Goal: Obtain resource: Obtain resource

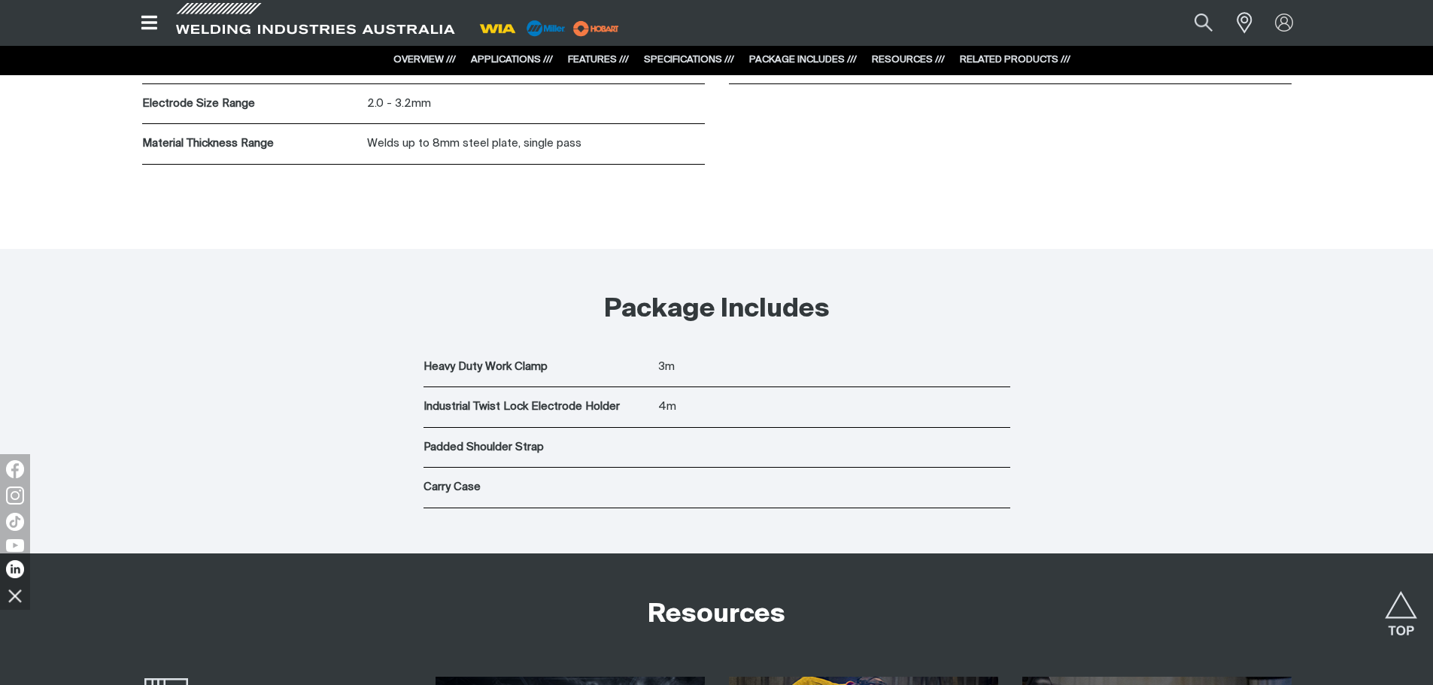
scroll to position [5416, 0]
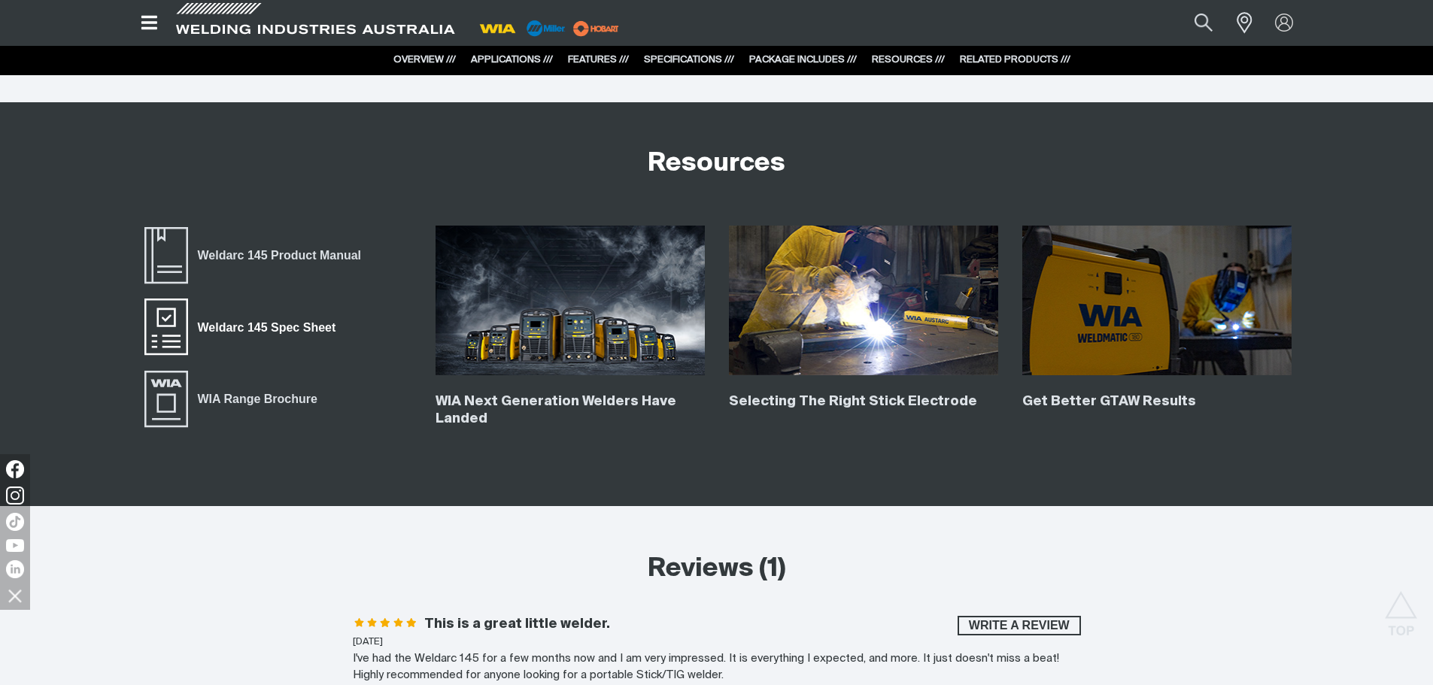
click at [187, 323] on span "Weldarc 145 Spec Sheet" at bounding box center [166, 327] width 48 height 60
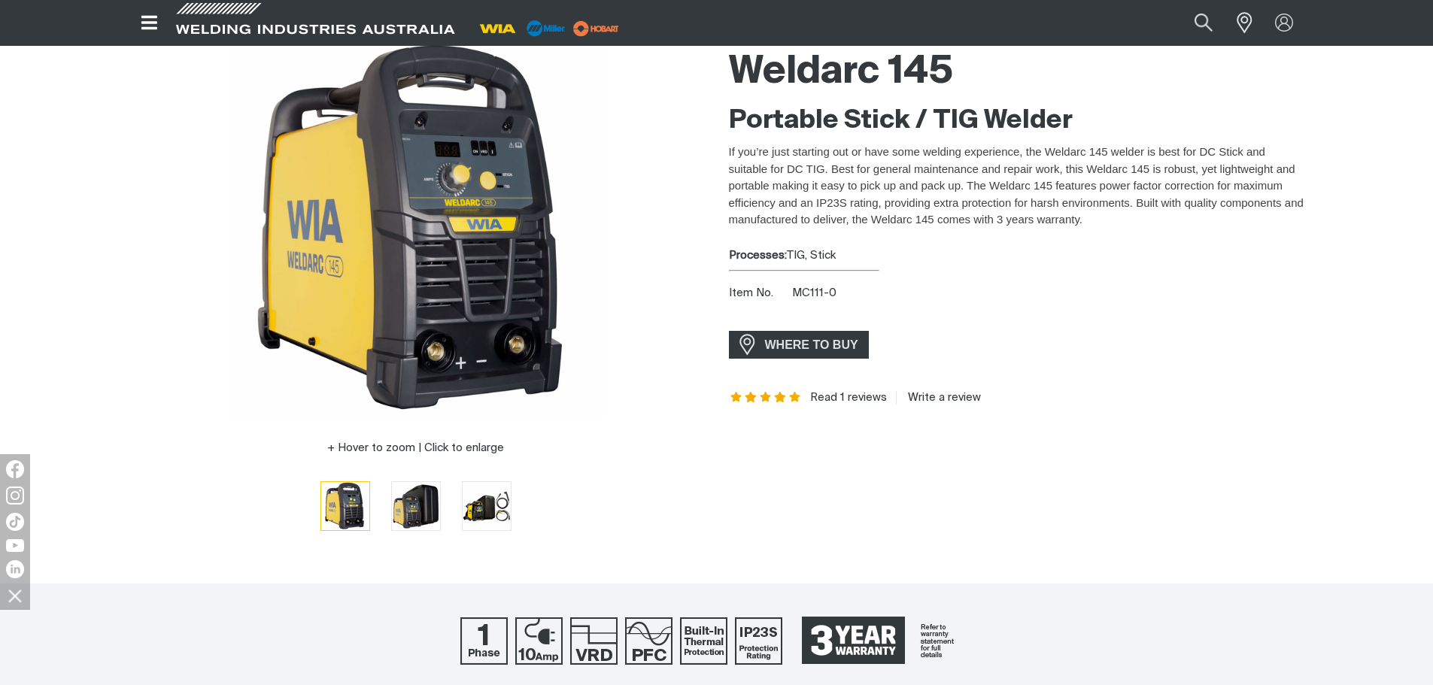
scroll to position [0, 0]
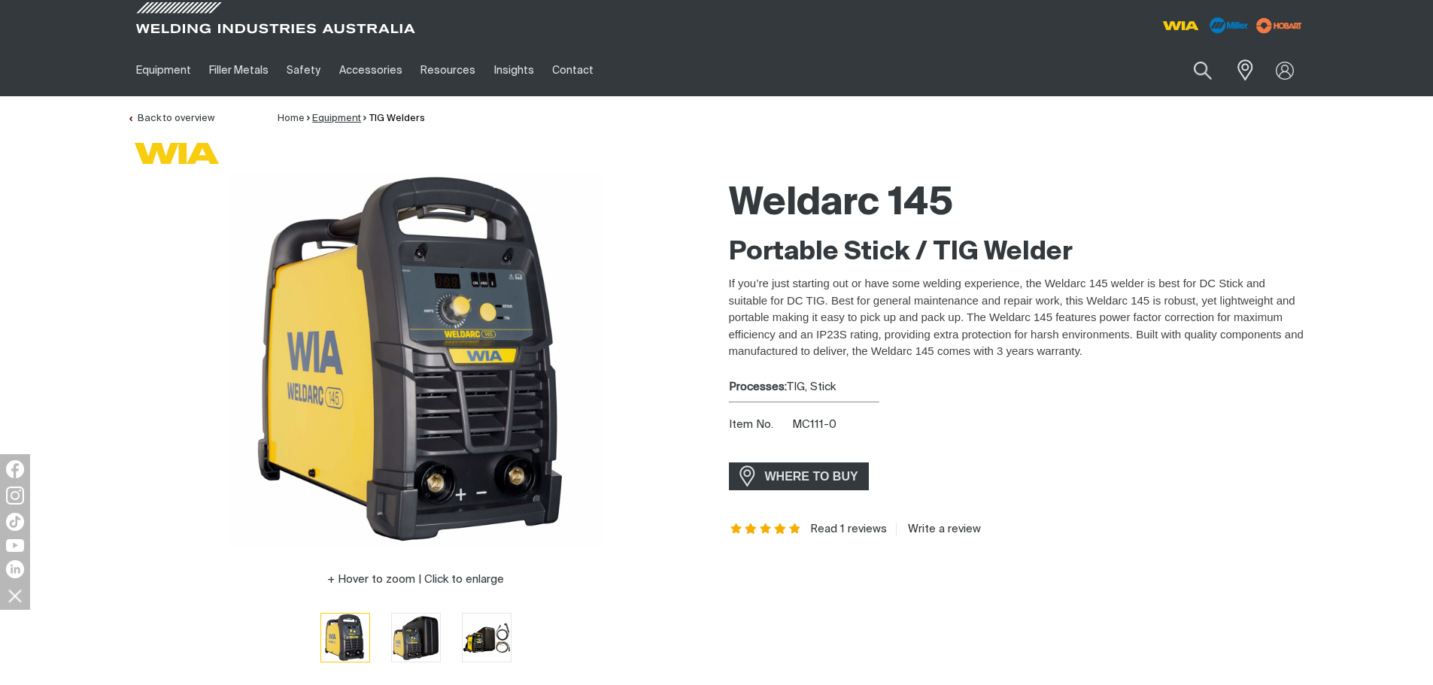
click at [341, 119] on link "Equipment" at bounding box center [336, 119] width 49 height 10
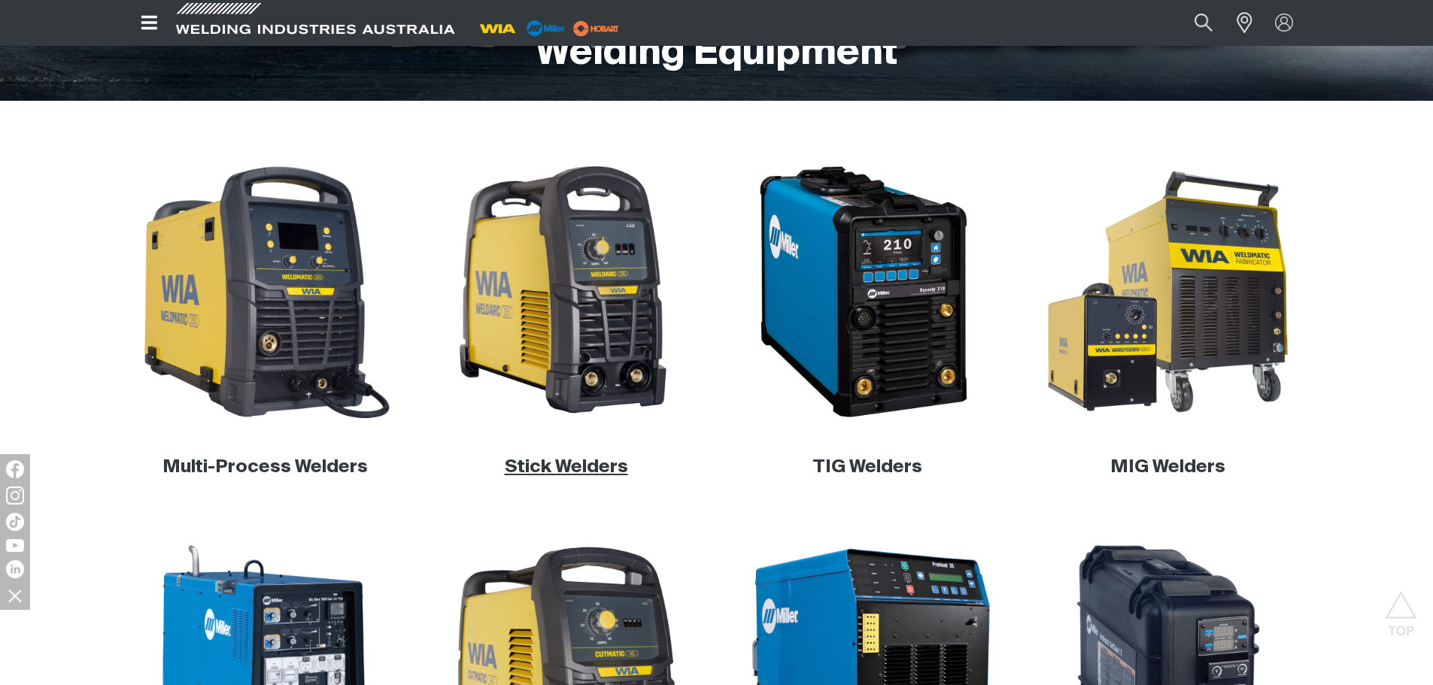
scroll to position [301, 0]
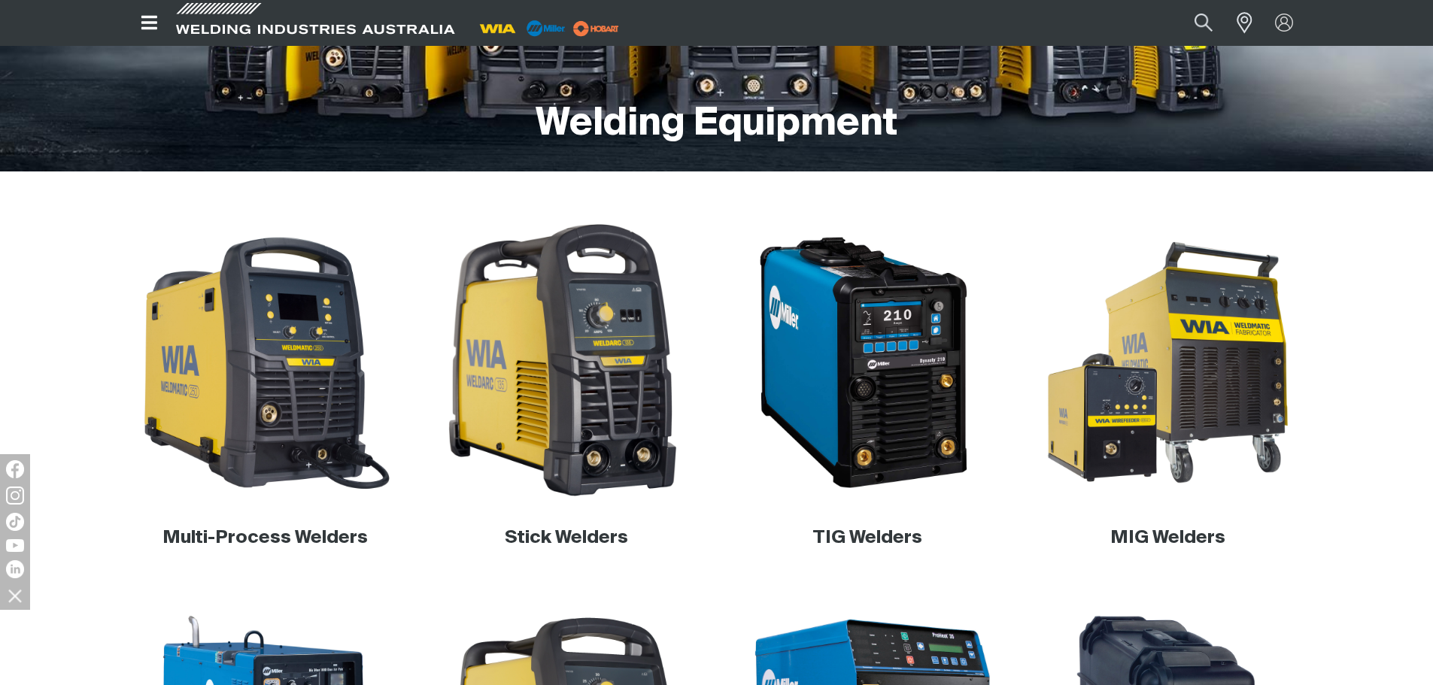
click at [578, 384] on img at bounding box center [566, 363] width 288 height 288
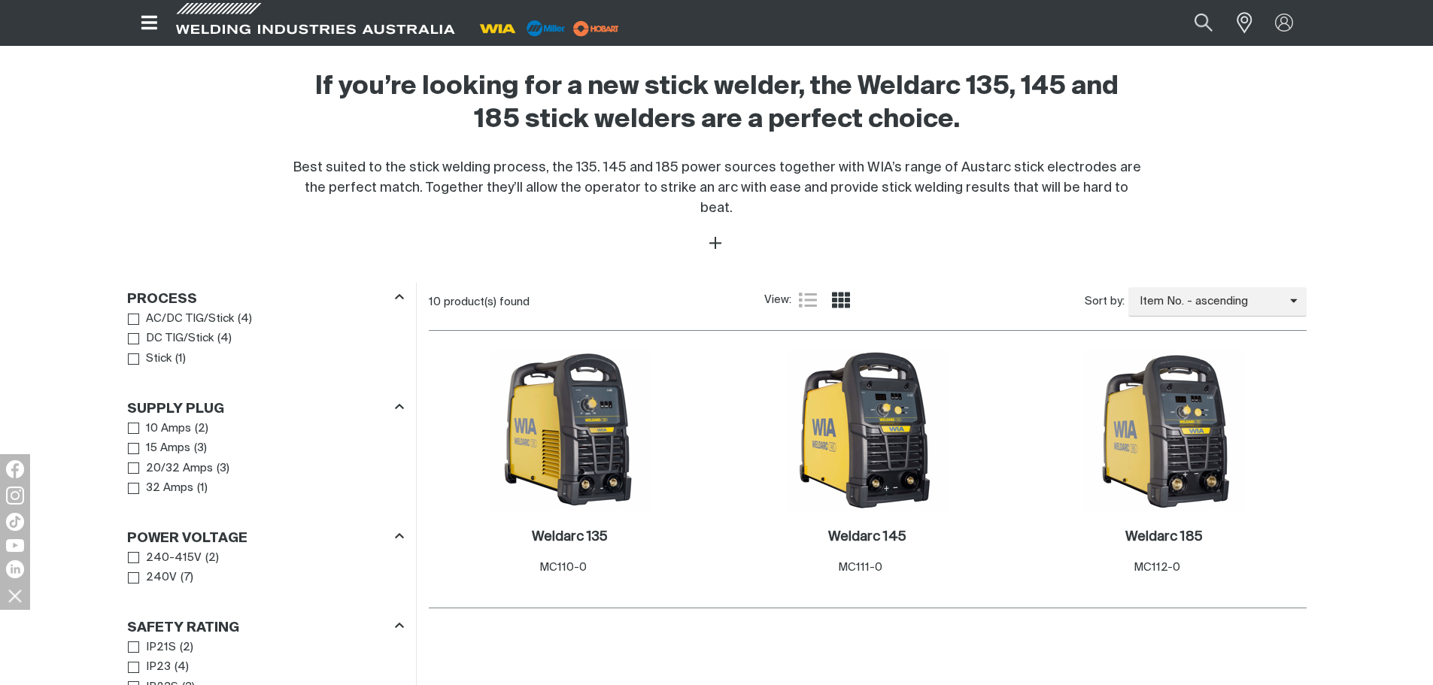
scroll to position [602, 0]
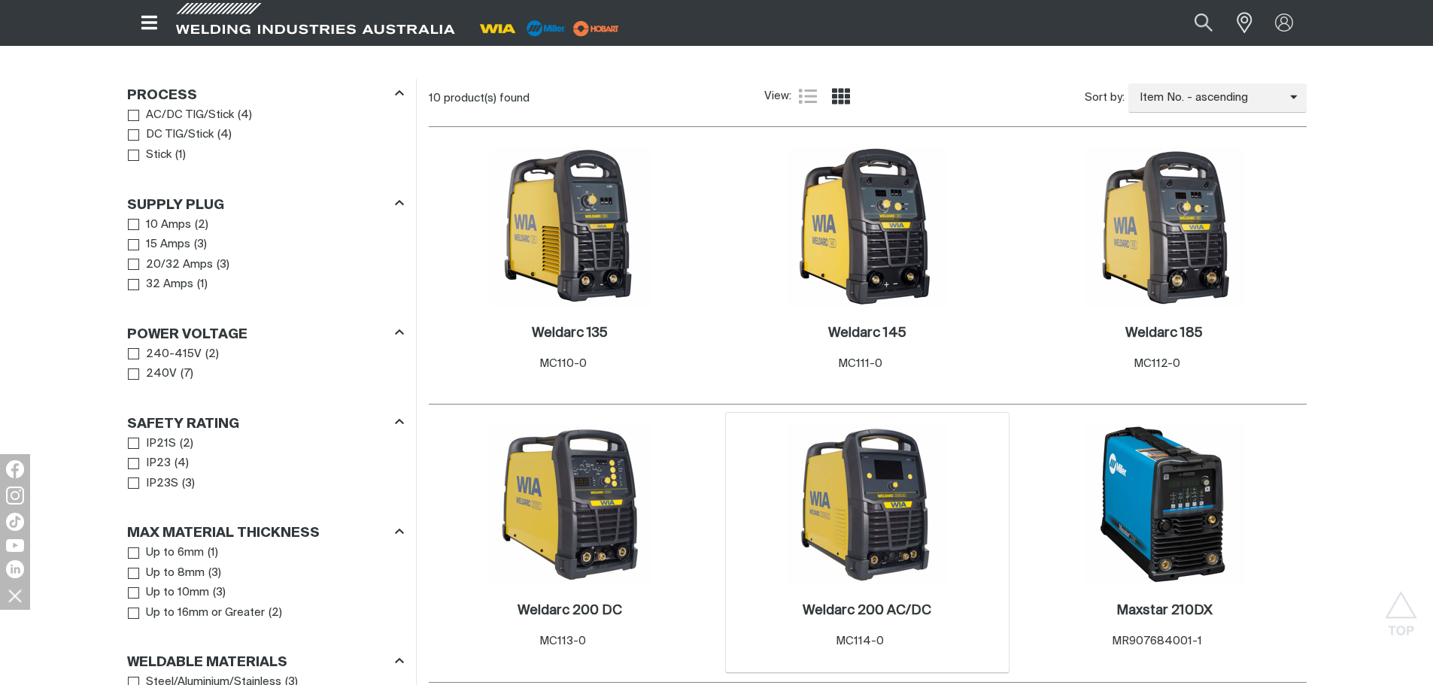
scroll to position [602, 0]
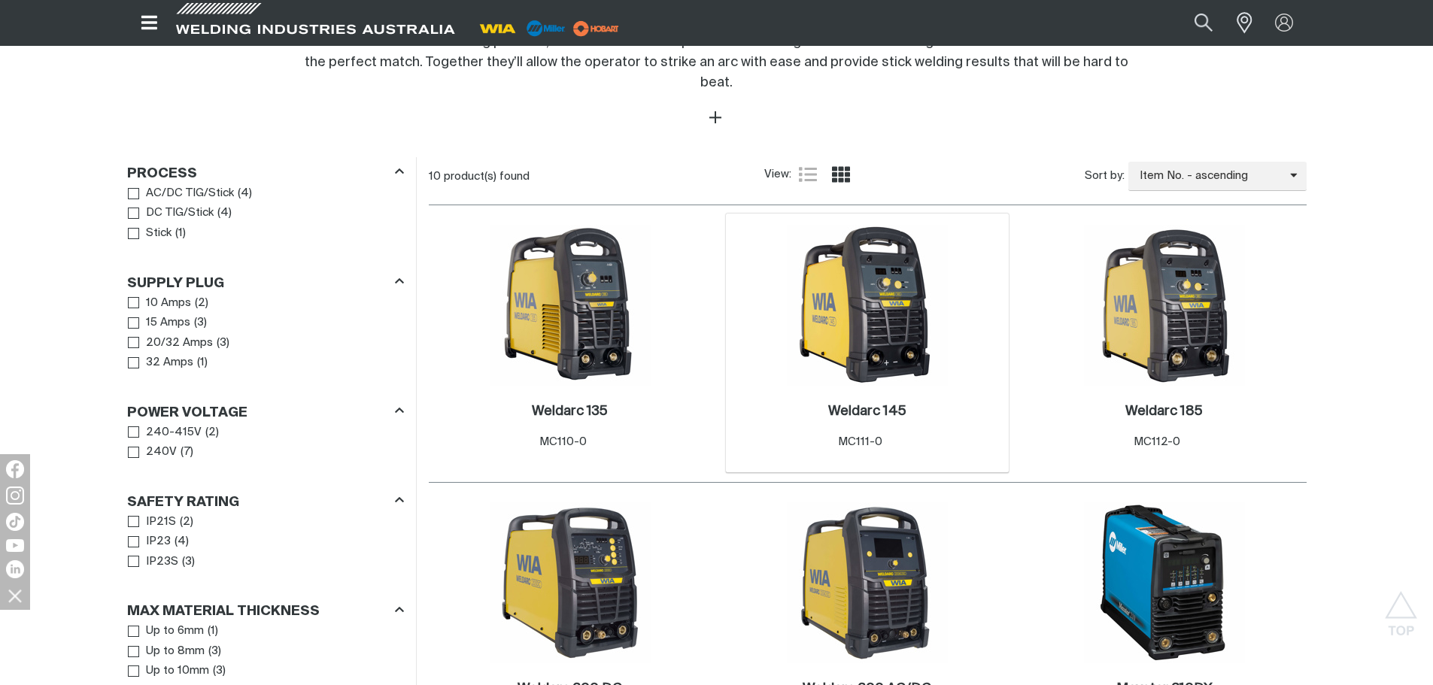
click at [883, 323] on img at bounding box center [867, 305] width 161 height 161
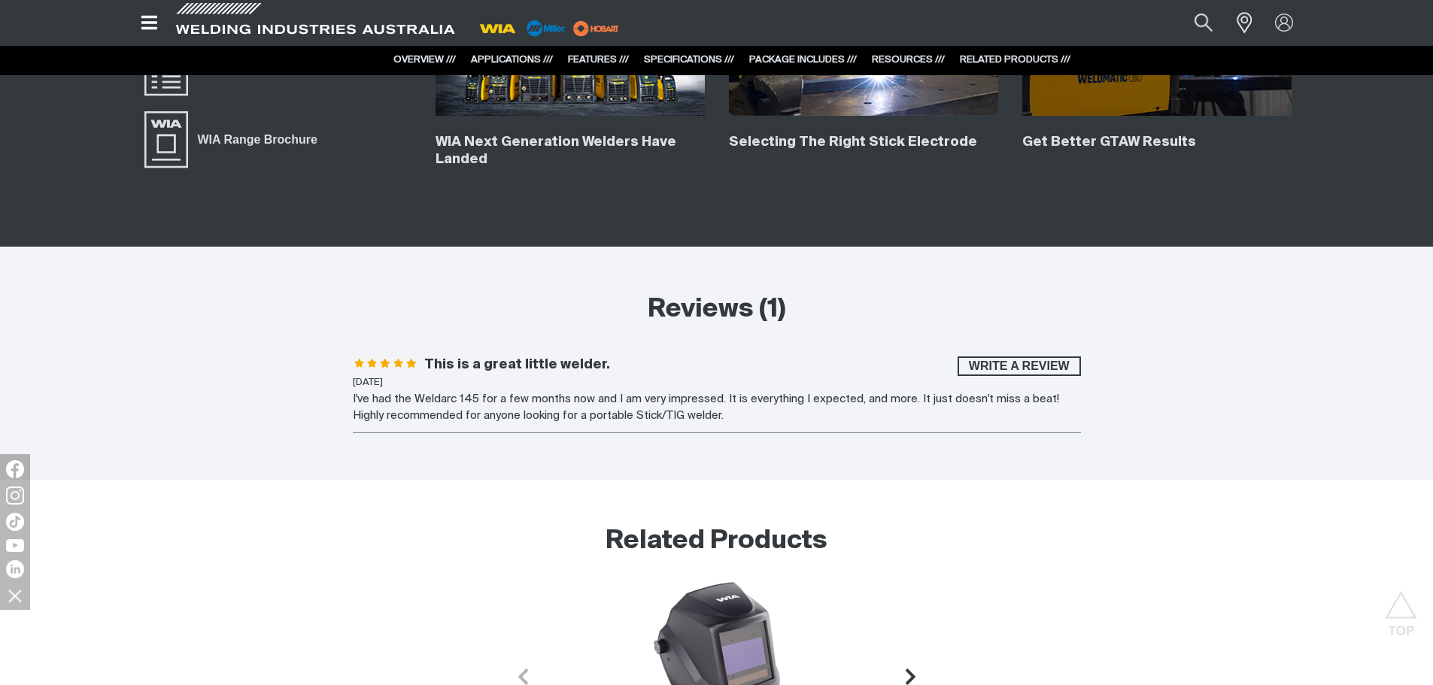
scroll to position [5416, 0]
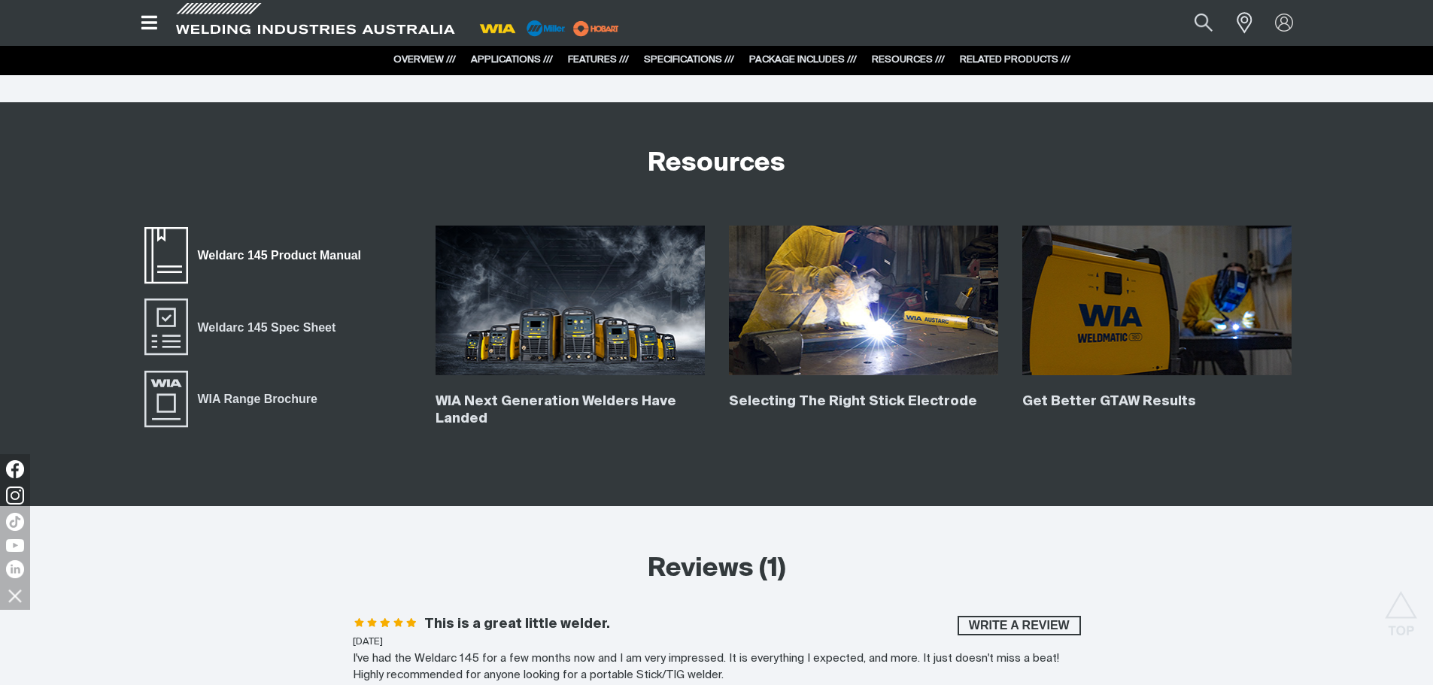
click at [226, 258] on span "Weldarc 145 Product Manual" at bounding box center [279, 256] width 183 height 20
